Goal: Task Accomplishment & Management: Manage account settings

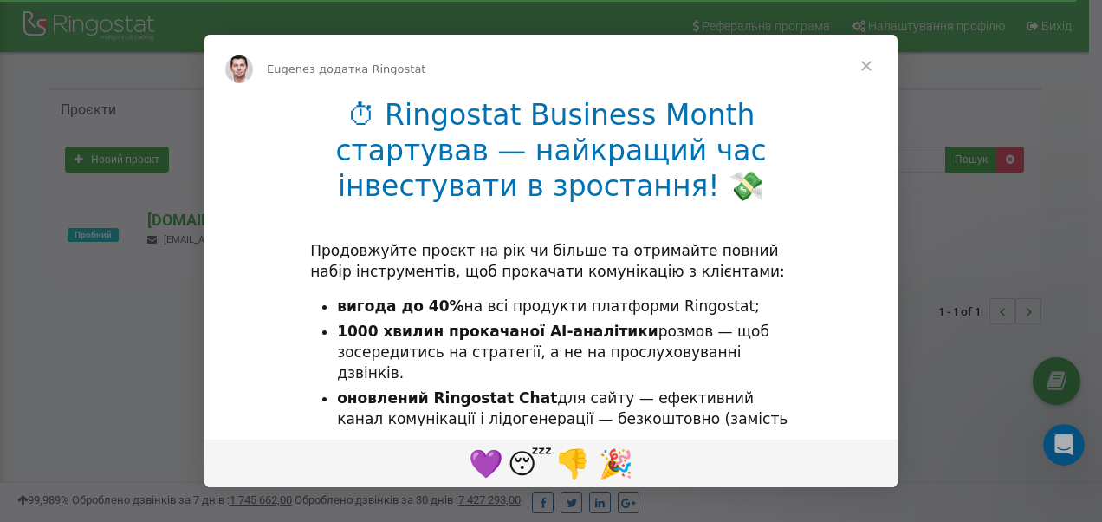
click at [865, 62] on span "Закрити" at bounding box center [866, 66] width 62 height 62
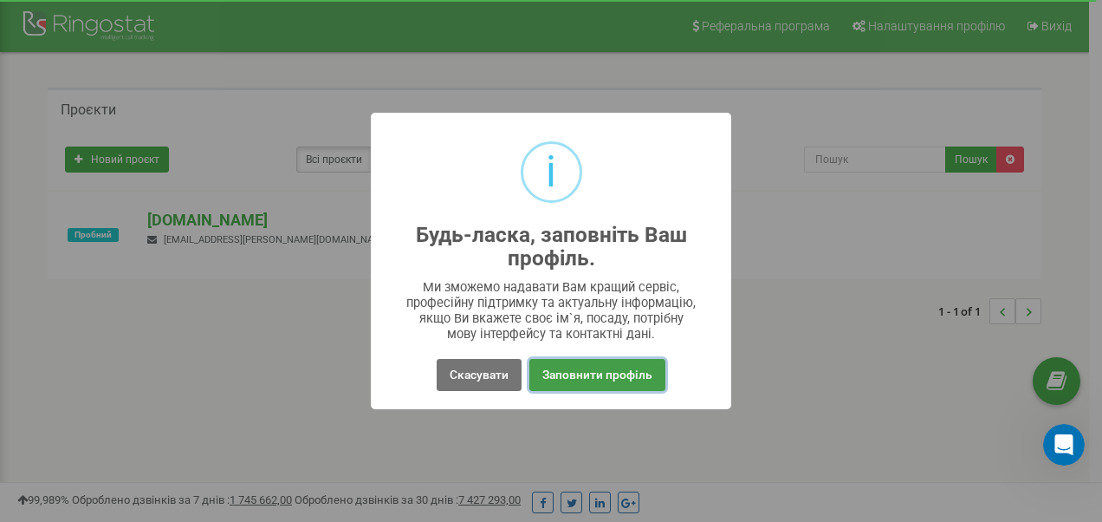
click at [604, 369] on button "Заповнити профіль" at bounding box center [598, 375] width 136 height 32
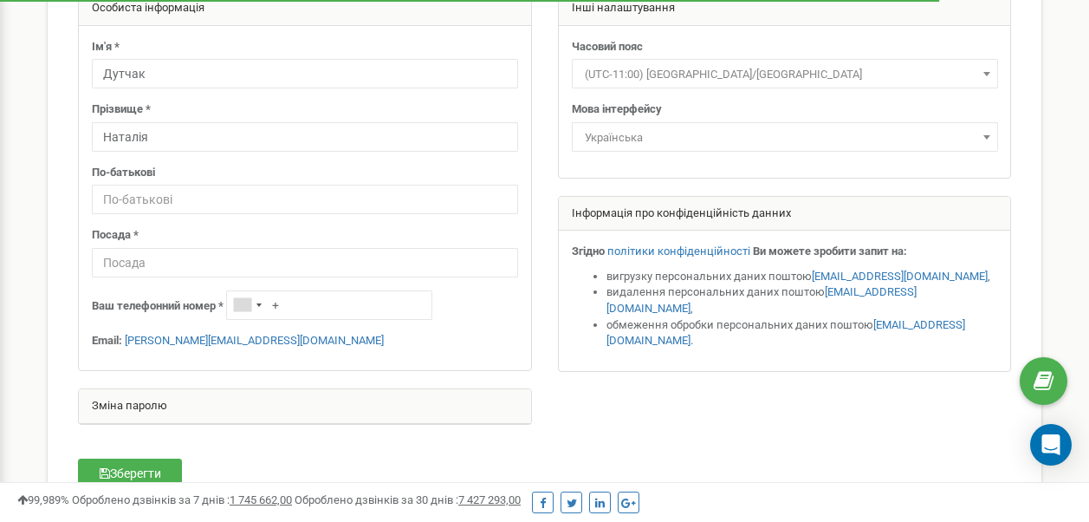
scroll to position [173, 0]
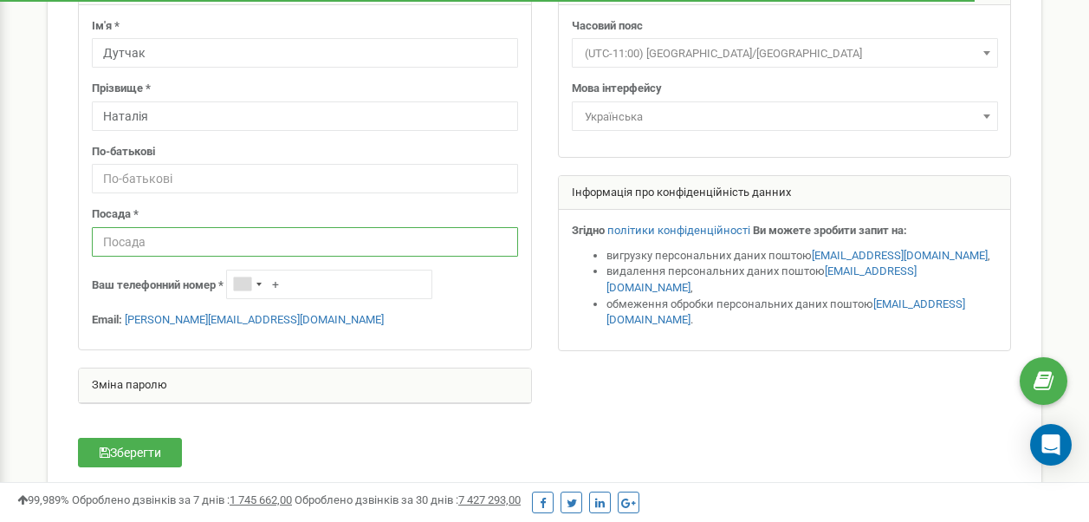
click at [216, 245] on input "text" at bounding box center [305, 241] width 426 height 29
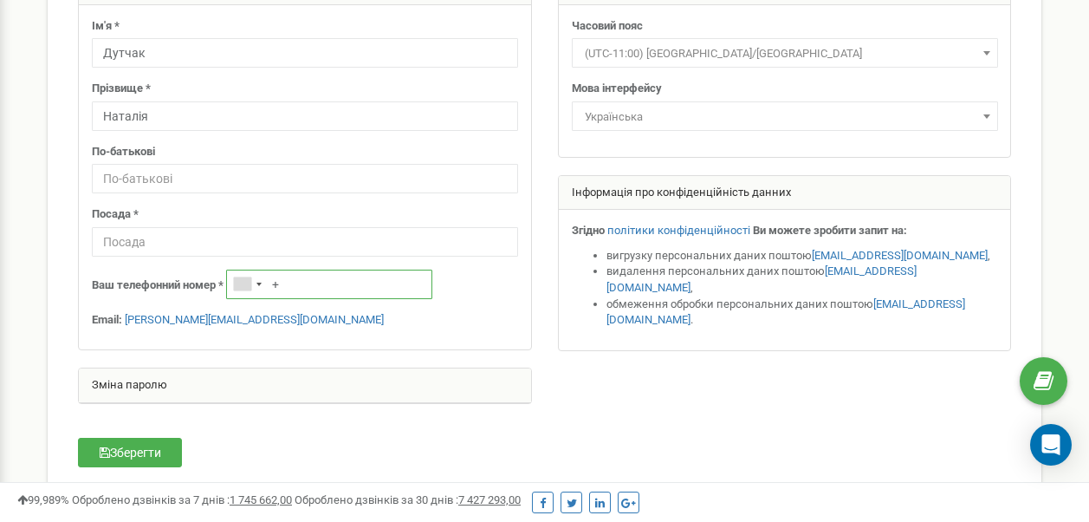
click at [305, 290] on input "+" at bounding box center [329, 284] width 206 height 29
click at [262, 283] on div "Telephone country code" at bounding box center [259, 284] width 5 height 3
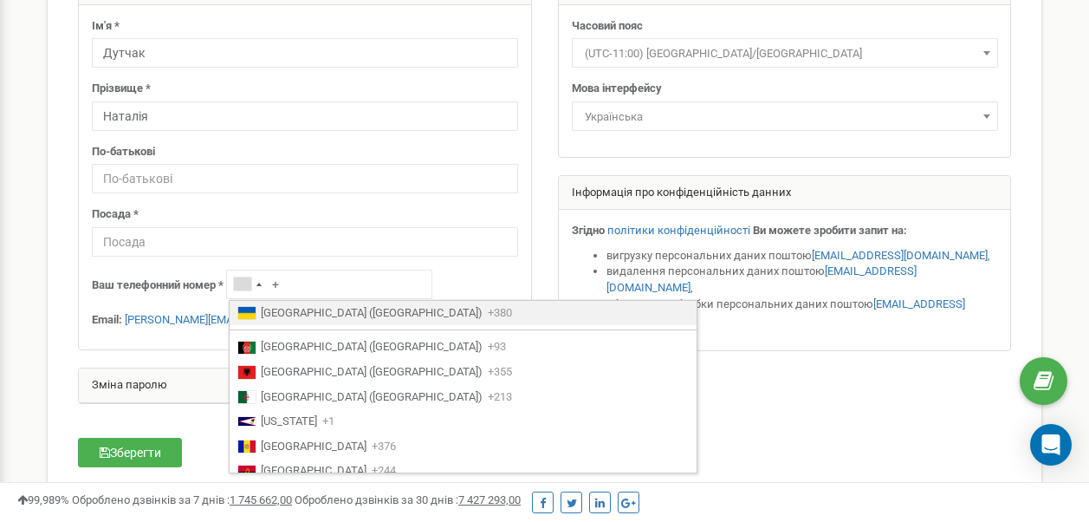
click at [276, 314] on span "[GEOGRAPHIC_DATA] ([GEOGRAPHIC_DATA])" at bounding box center [372, 313] width 222 height 16
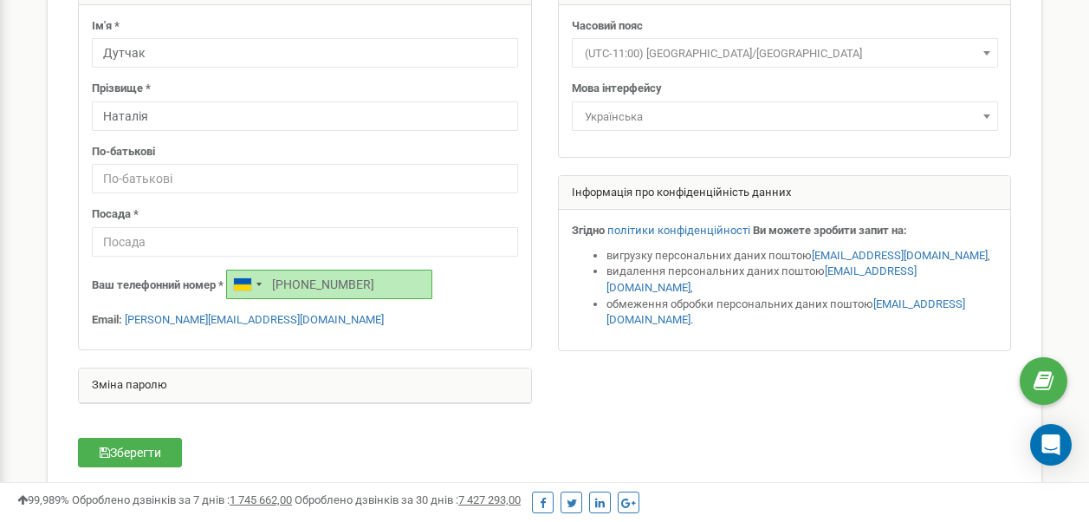
type input "[PHONE_NUMBER]"
click at [175, 236] on input "text" at bounding box center [305, 241] width 426 height 29
paste input "[PERSON_NAME] по роботі з лікарями/МЕ"
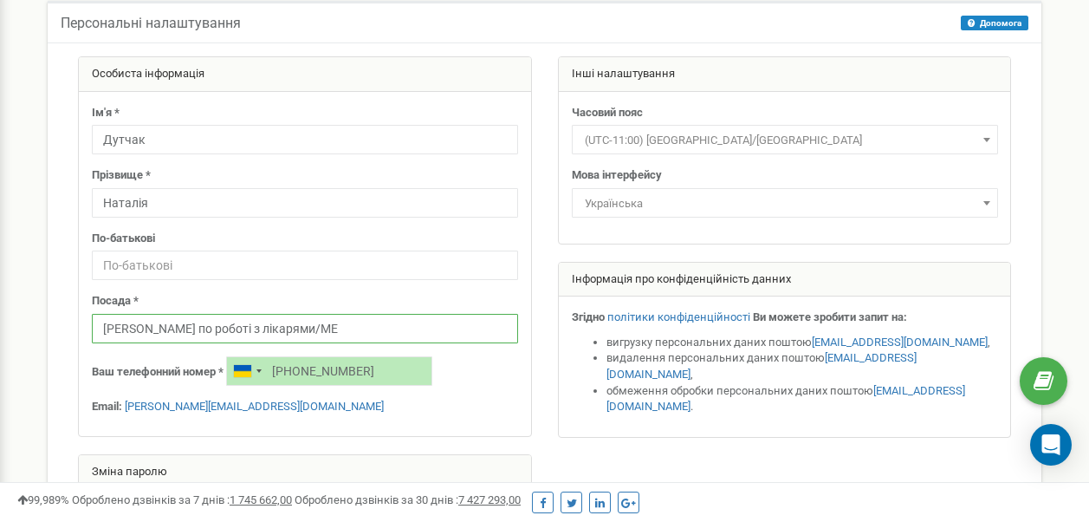
scroll to position [347, 0]
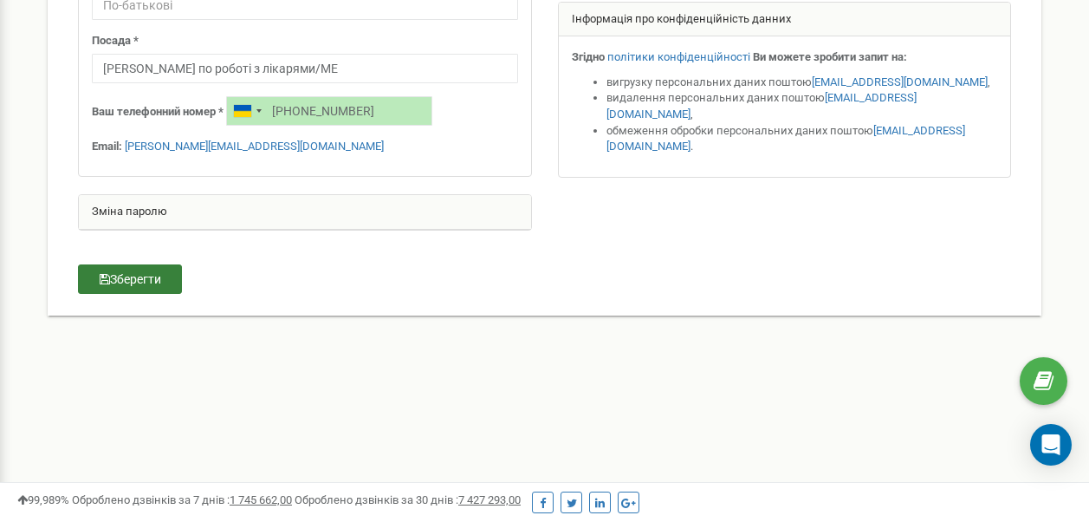
click at [133, 277] on button "Зберегти" at bounding box center [130, 278] width 104 height 29
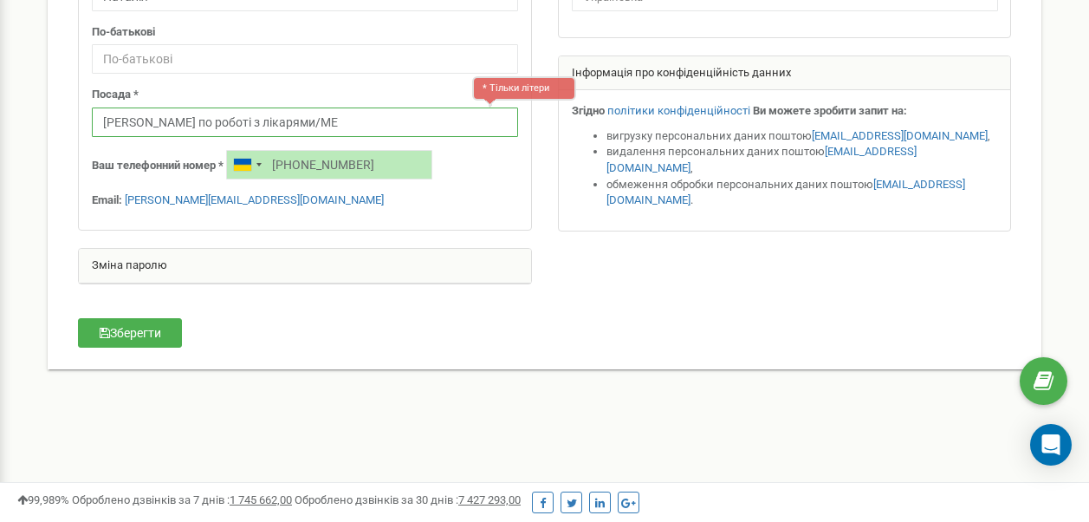
scroll to position [283, 0]
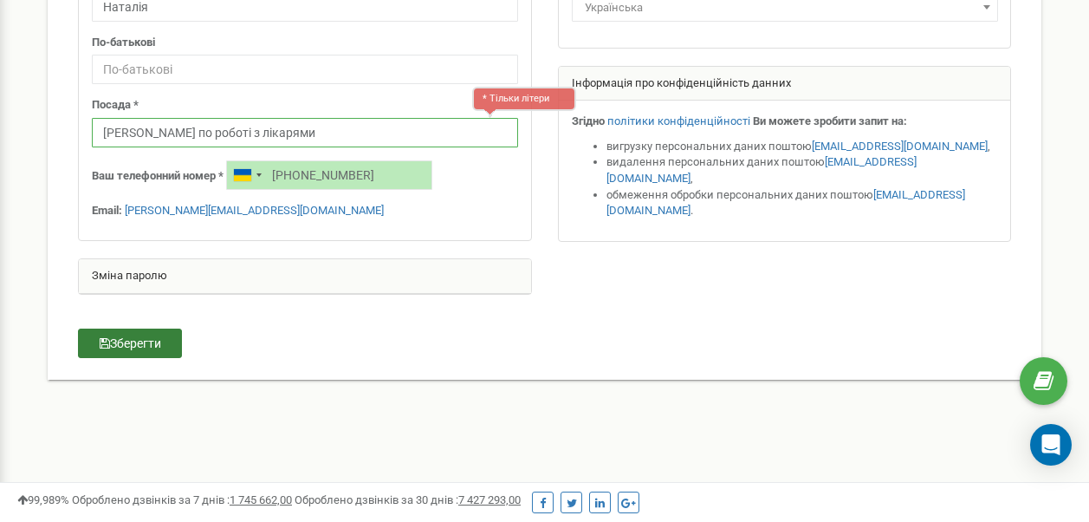
type input "[PERSON_NAME] по роботі з лікарями"
click at [130, 343] on button "Зберегти" at bounding box center [130, 342] width 104 height 29
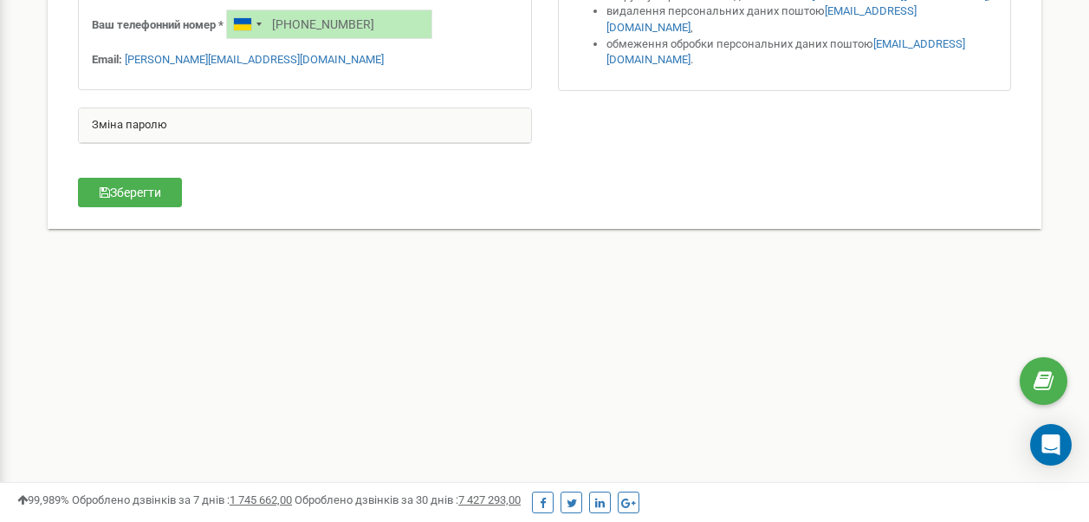
scroll to position [0, 0]
